Goal: Answer question/provide support: Share knowledge or assist other users

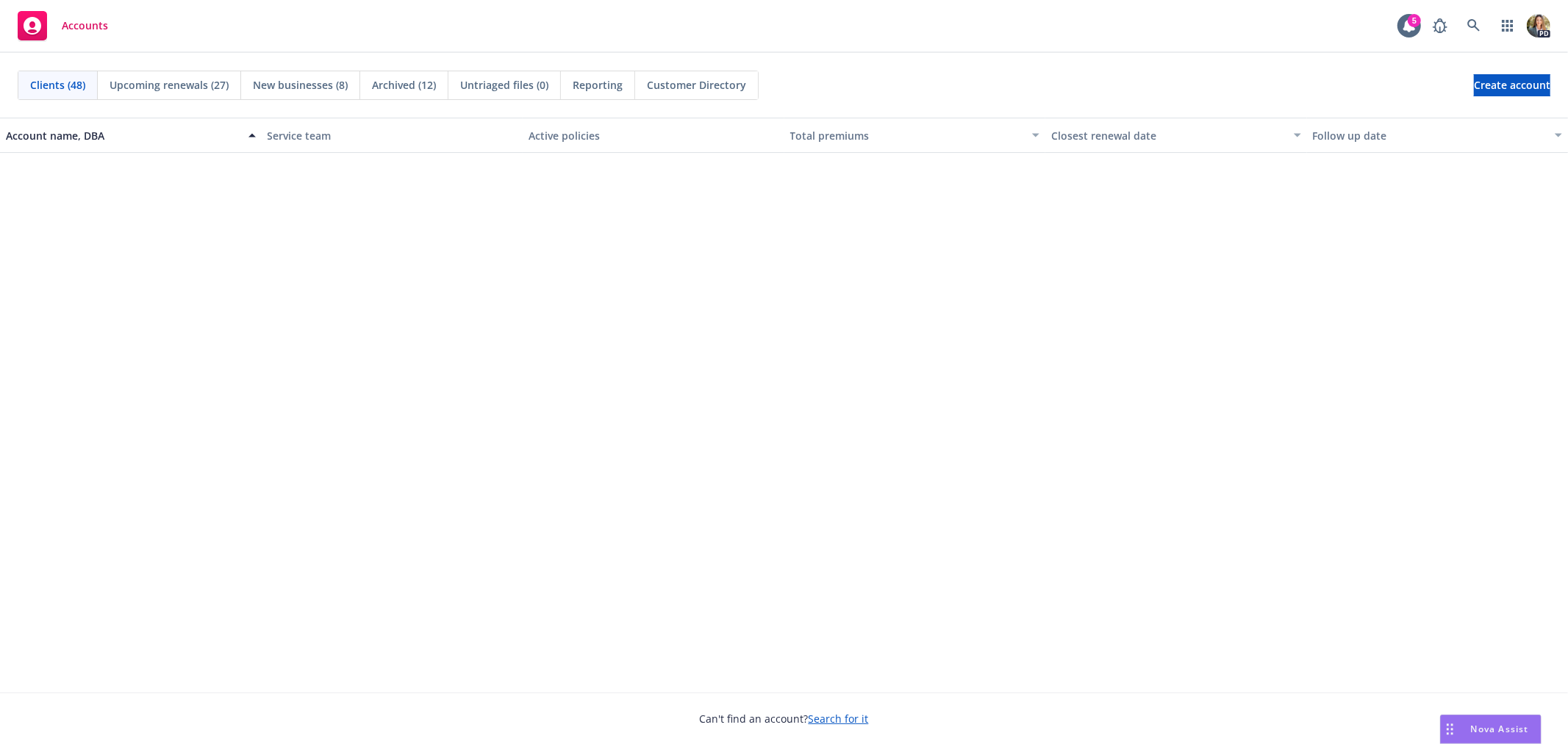
scroll to position [1716, 0]
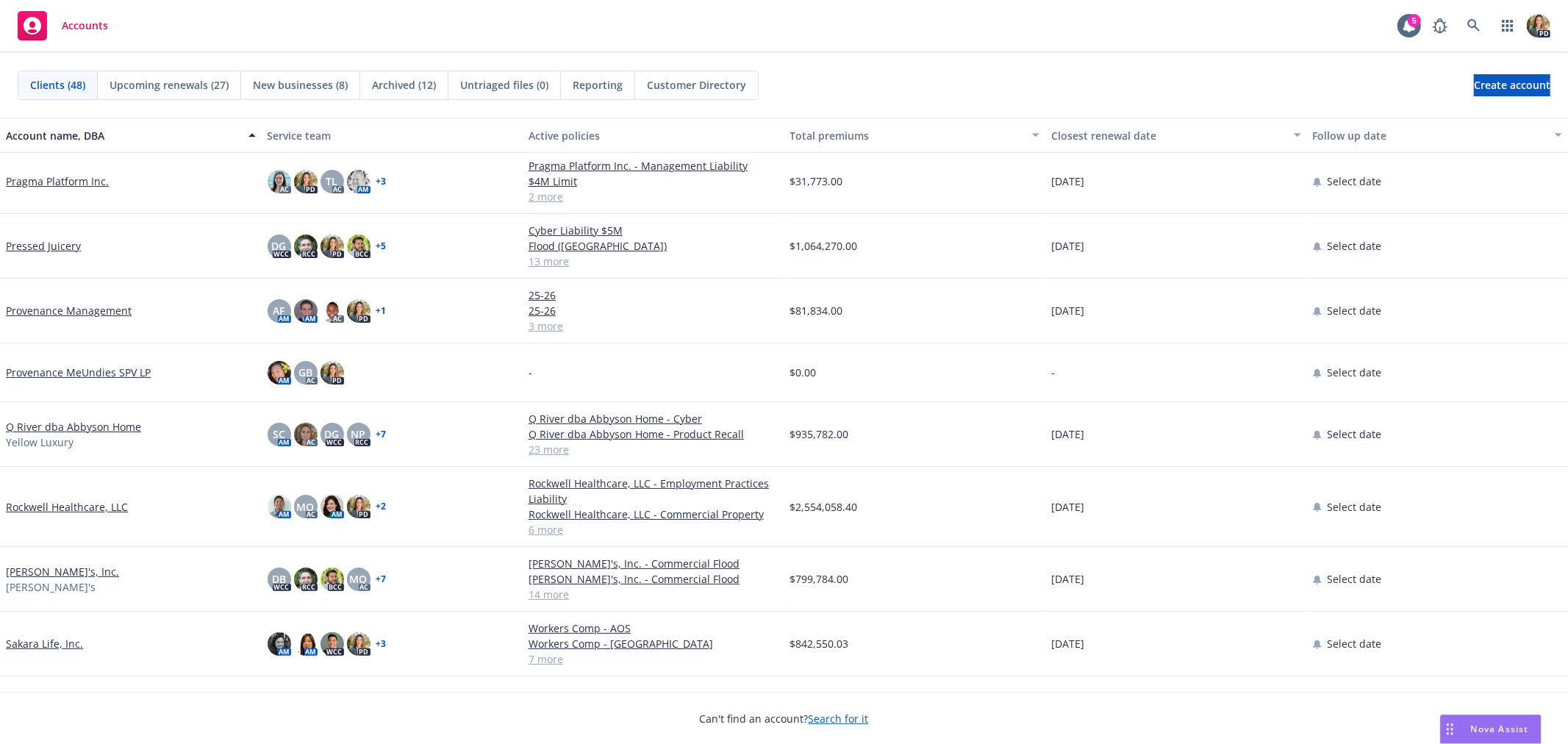
click at [1488, 723] on span "Nova Assist" at bounding box center [1500, 728] width 58 height 13
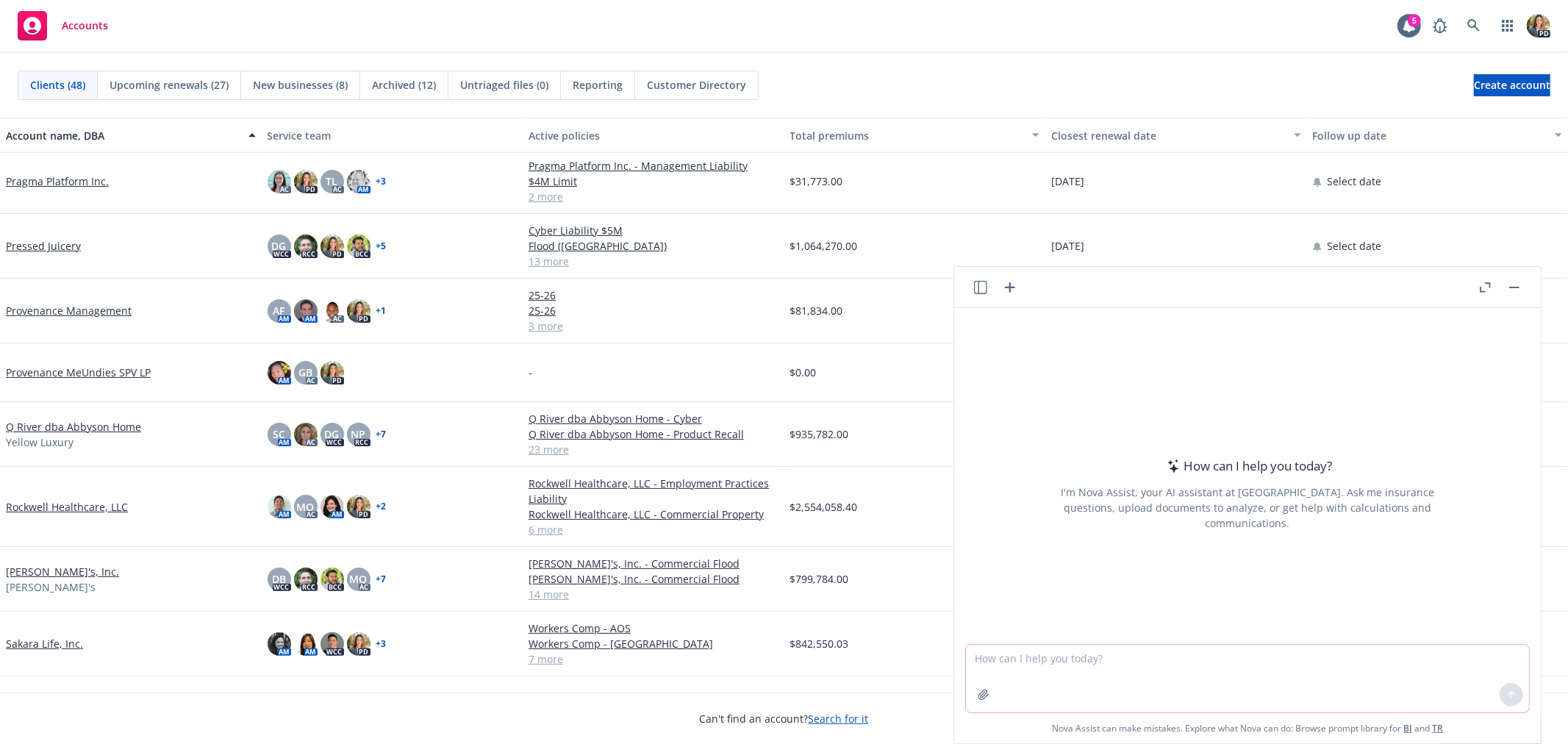
click at [1229, 657] on textarea at bounding box center [1248, 679] width 564 height 68
paste textarea "Hi [PERSON_NAME], Thank you for your email. We completed a side-by-side analysi…"
type textarea "A prospective client just sent this message when I asked if they were choosing …"
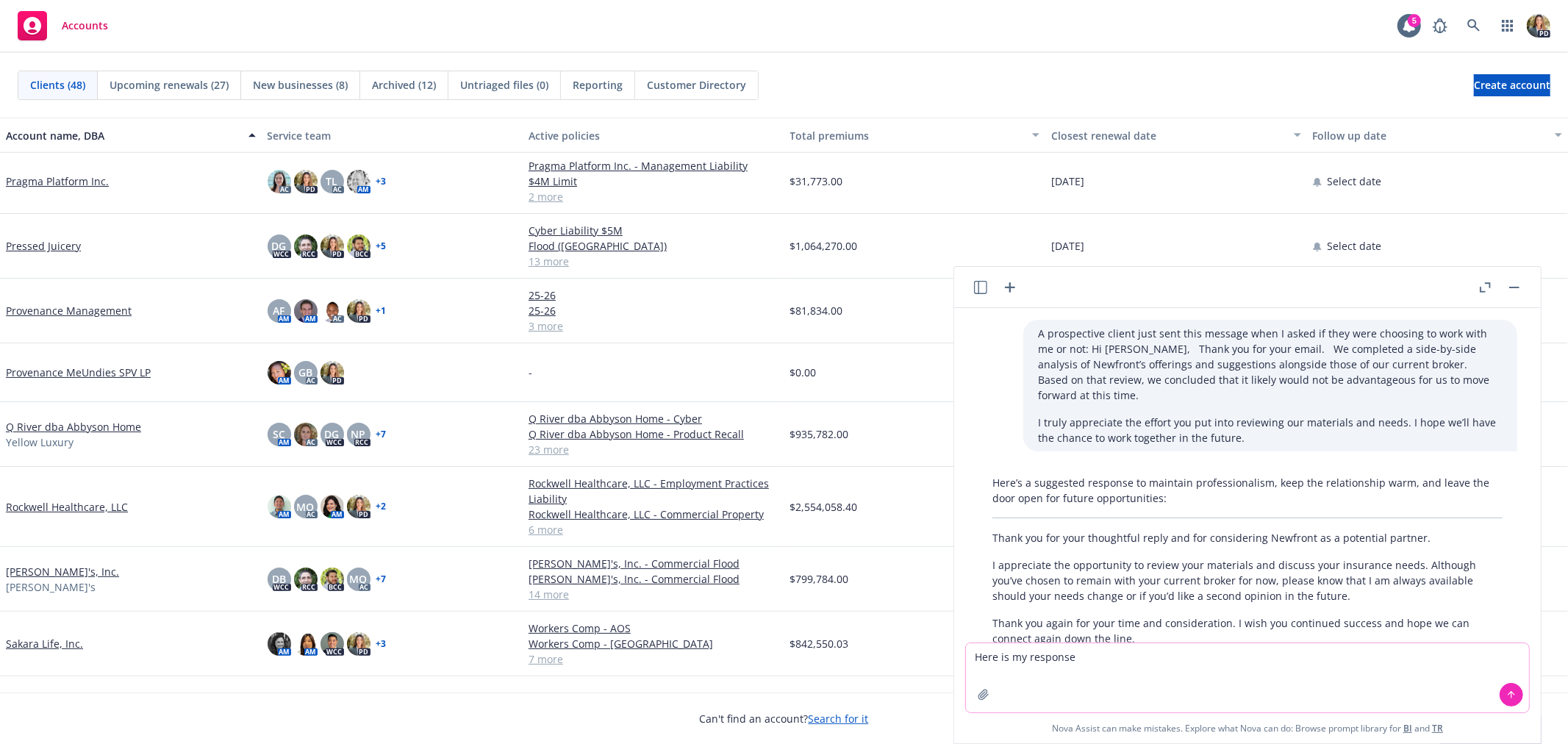
scroll to position [127, 0]
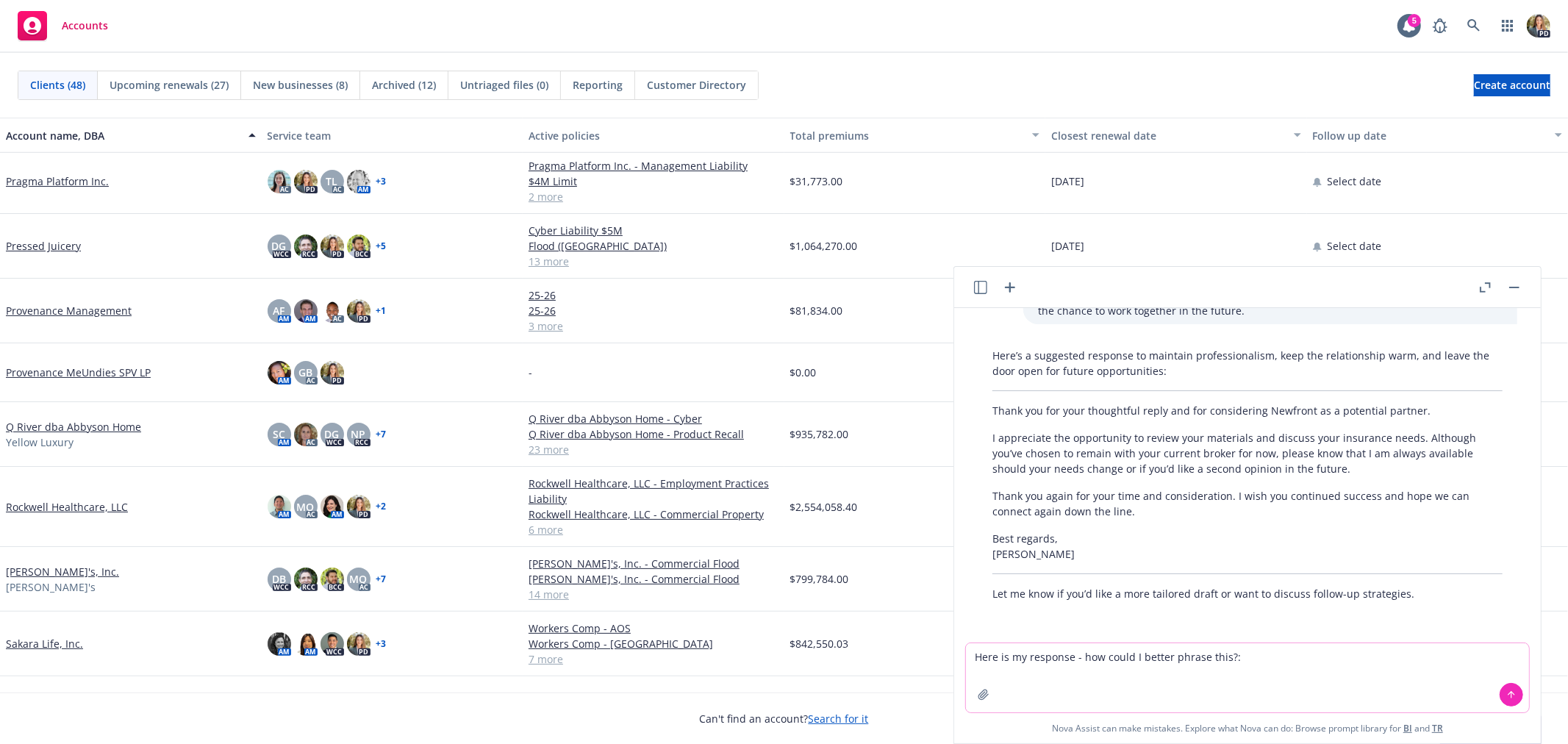
paste textarea "Hi [PERSON_NAME], Thank you for your email. We completed a side-by-side analysi…"
type textarea "Here is my response - how could I better phrase this?: Hi [PERSON_NAME], Thank …"
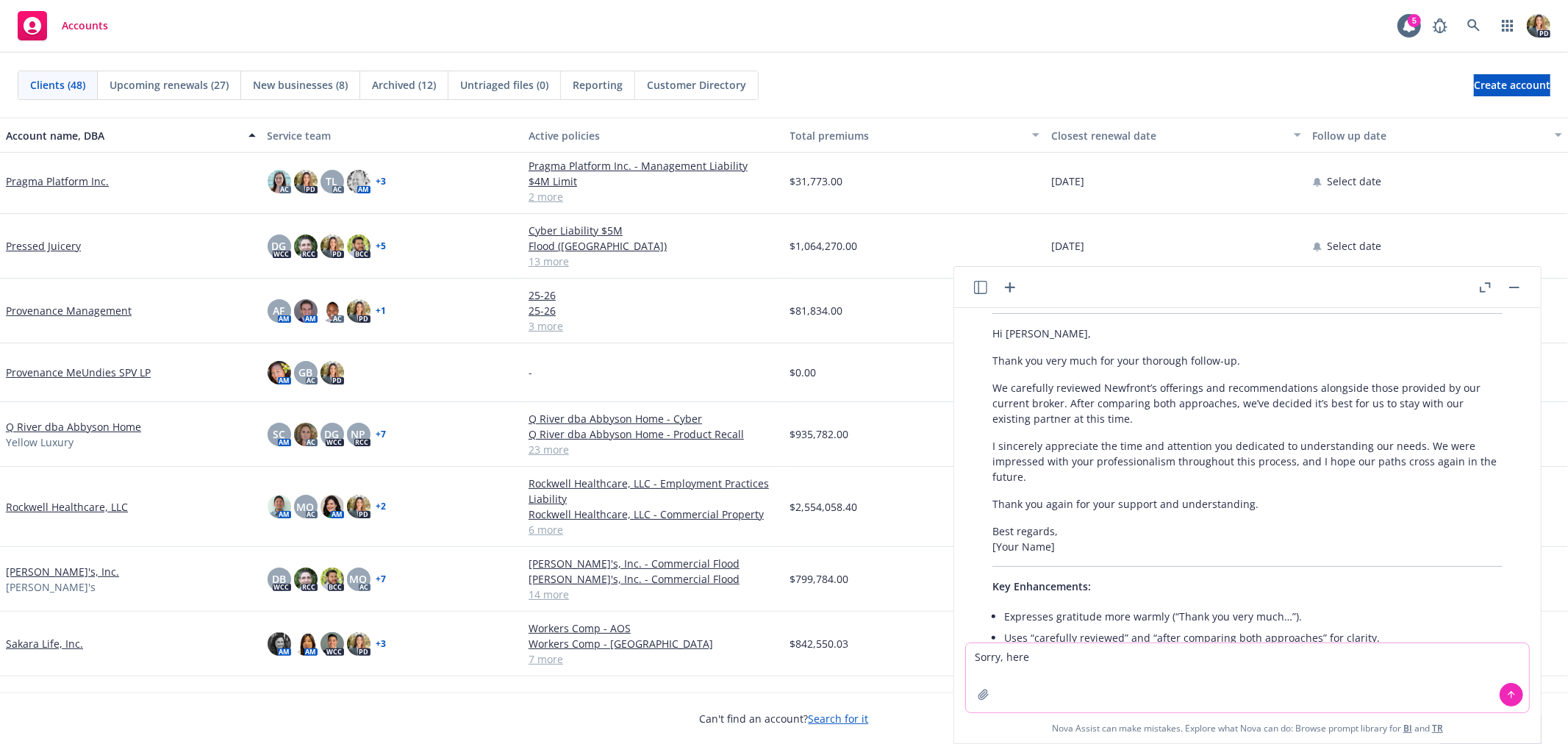
scroll to position [754, 0]
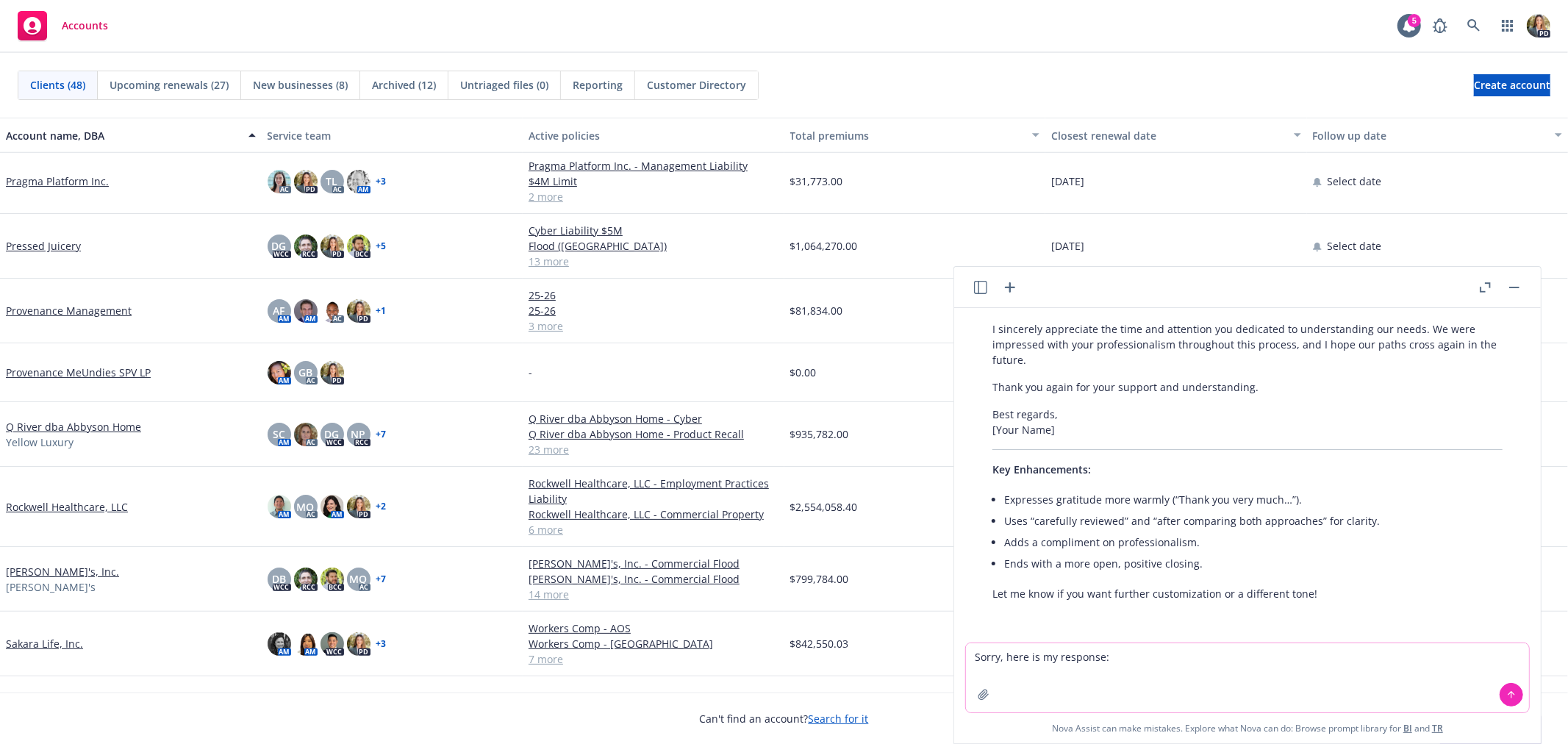
paste textarea "Thank you for letting me know, [PERSON_NAME]. While I'm disappointed, we won't …"
type textarea "Sorry, here is my response: Thank you for letting me know, [PERSON_NAME]. While…"
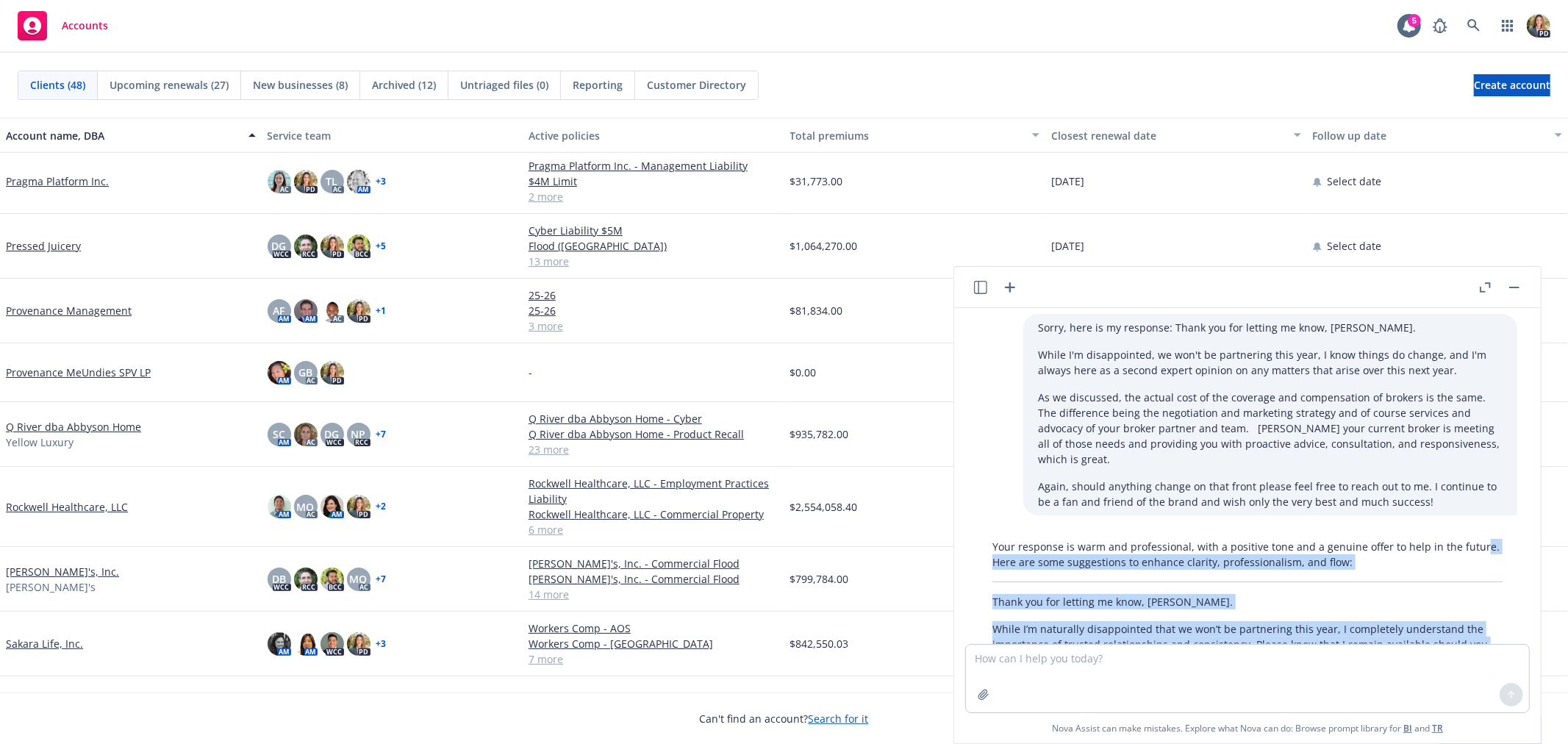
scroll to position [1064, 0]
drag, startPoint x: 1038, startPoint y: 576, endPoint x: 994, endPoint y: 581, distance: 44.3
copy div "Thank you for letting me know, [PERSON_NAME]. While I’m naturally disappointed …"
